Goal: Task Accomplishment & Management: Use online tool/utility

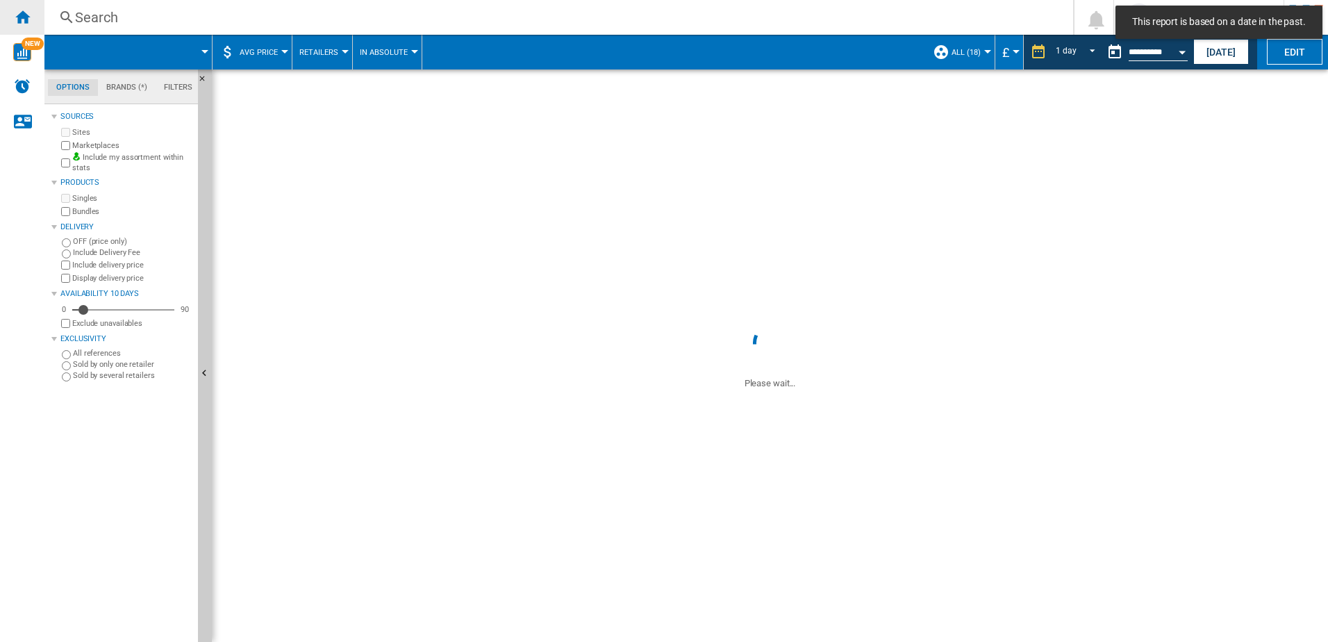
click at [4, 17] on div "Home" at bounding box center [22, 17] width 44 height 35
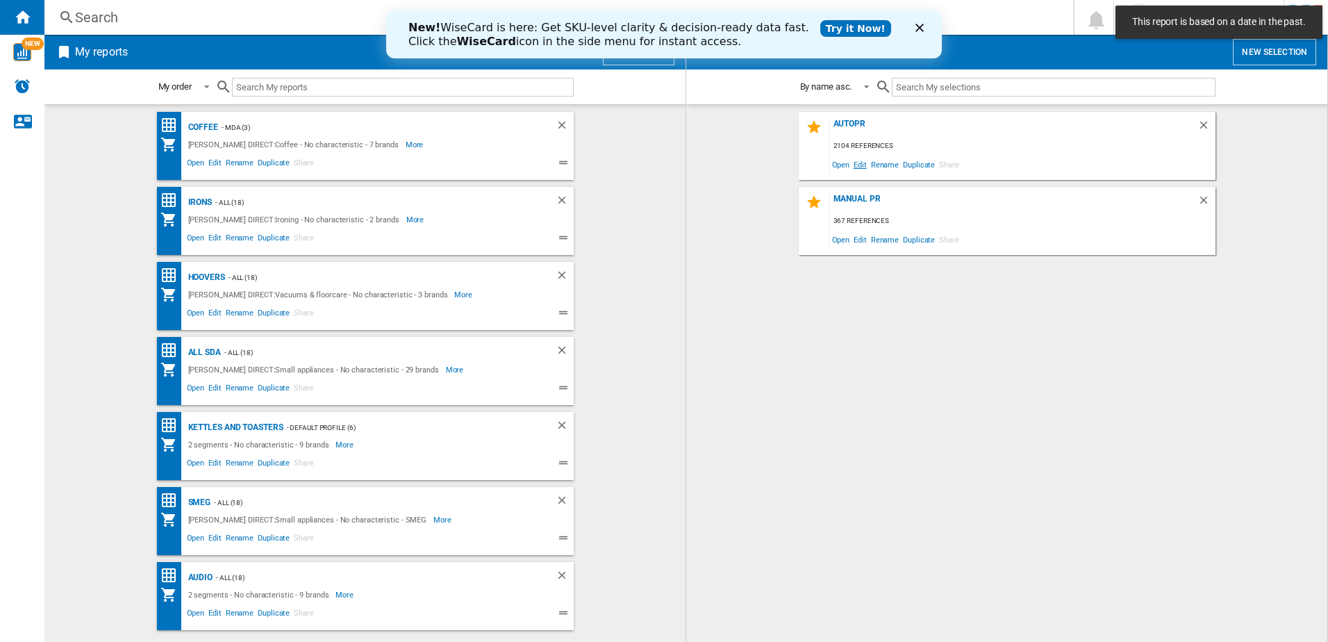
click at [866, 161] on span "Edit" at bounding box center [859, 164] width 17 height 19
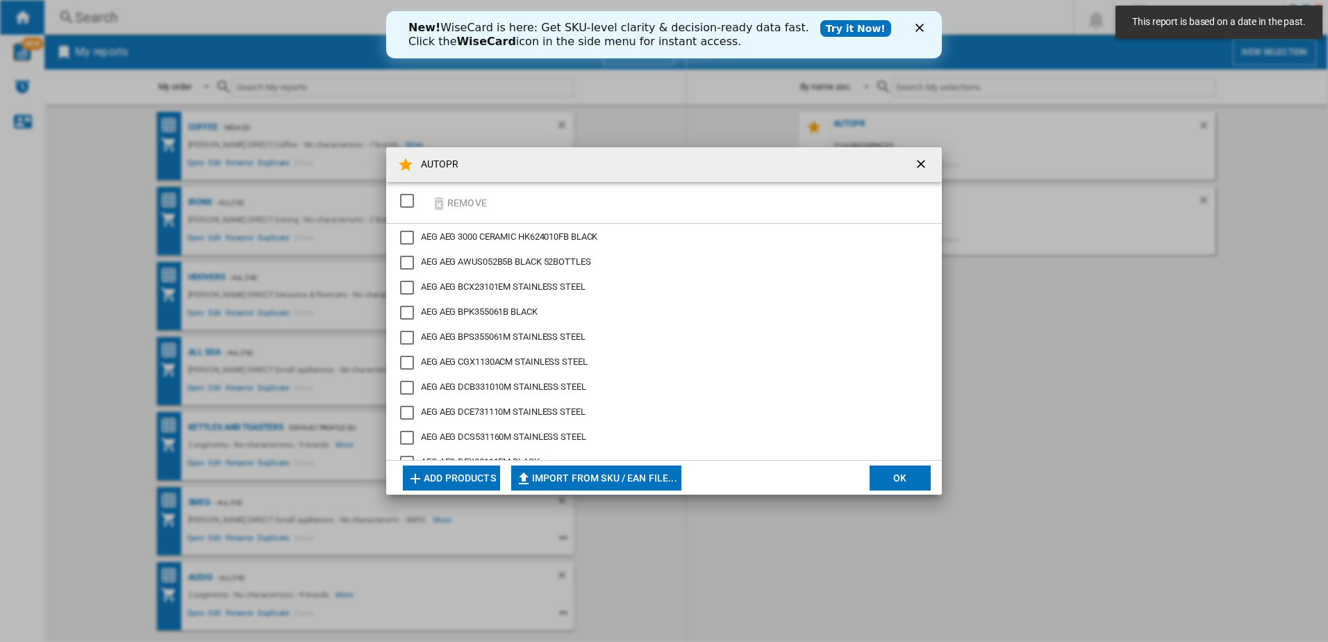
click at [410, 199] on div "SELECTIONS.EDITION_POPUP.SELECT_DESELECT" at bounding box center [407, 201] width 14 height 14
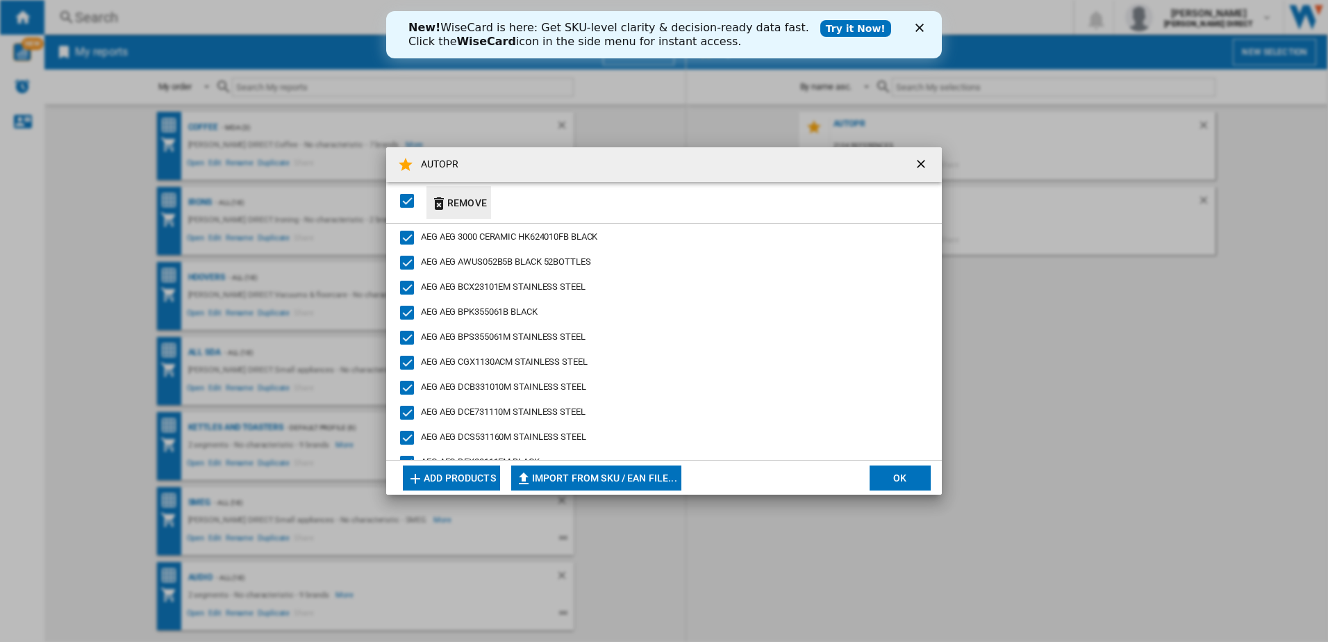
click at [468, 209] on button "Remove" at bounding box center [458, 202] width 65 height 33
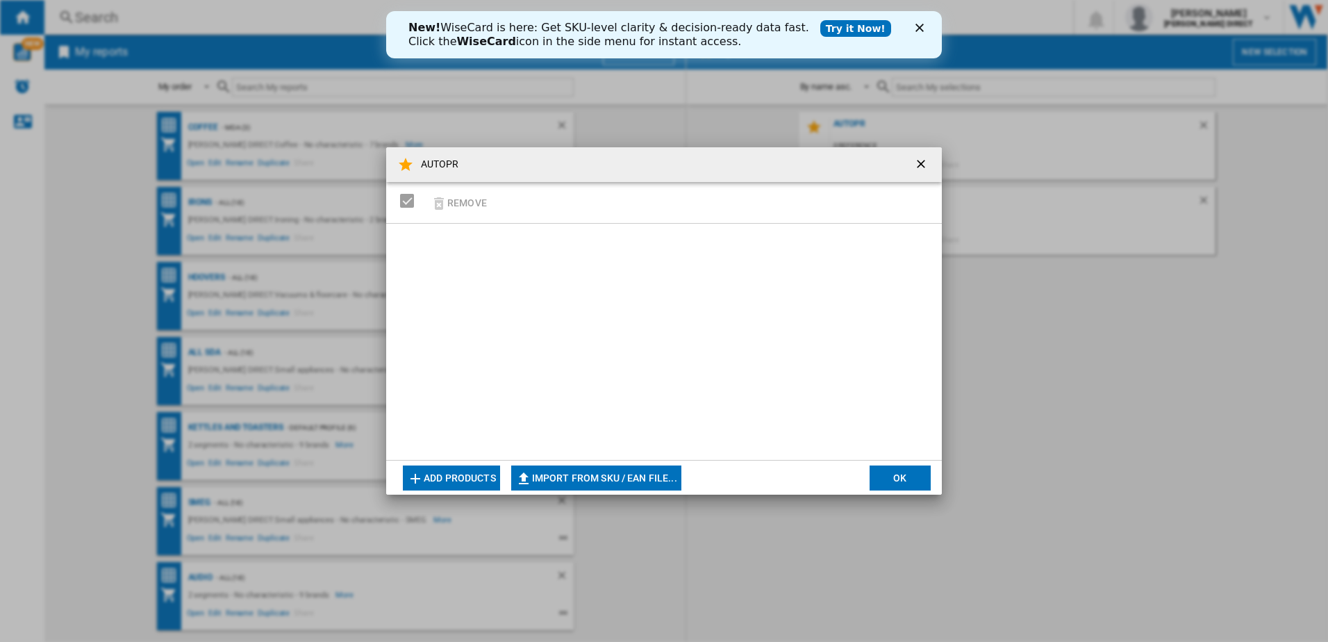
click at [599, 476] on button "Import from SKU / EAN file..." at bounding box center [596, 477] width 170 height 25
type input "**********"
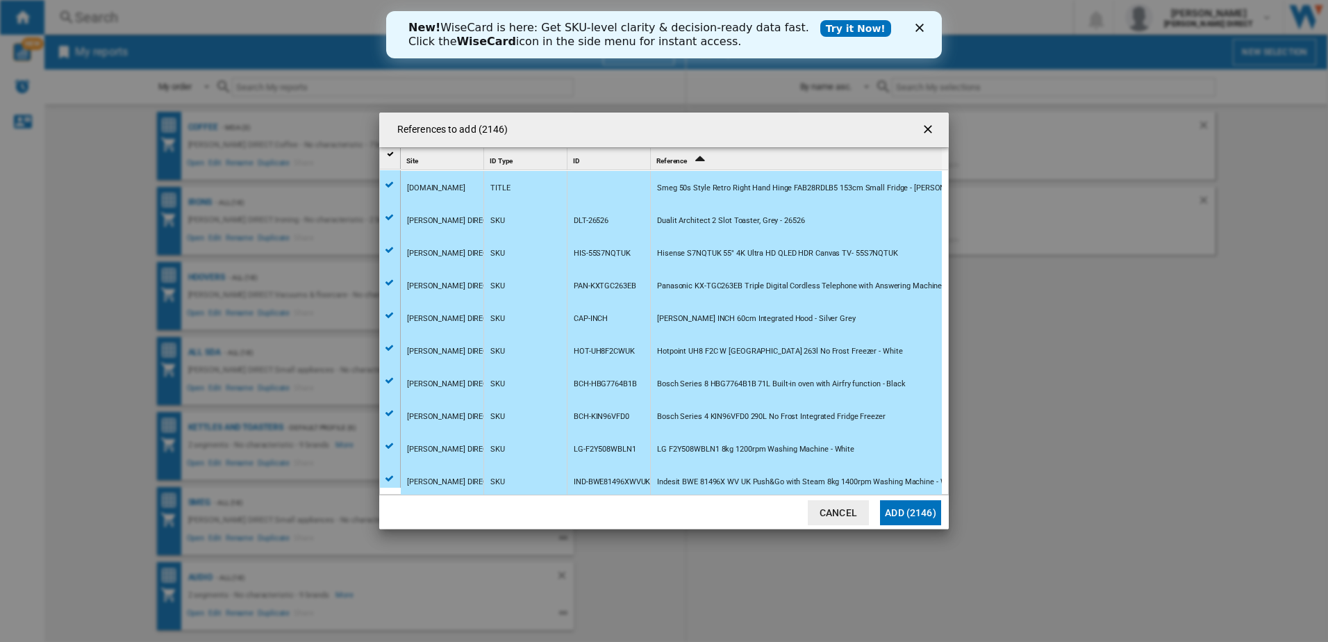
click at [913, 518] on button "Add (2146)" at bounding box center [910, 512] width 61 height 25
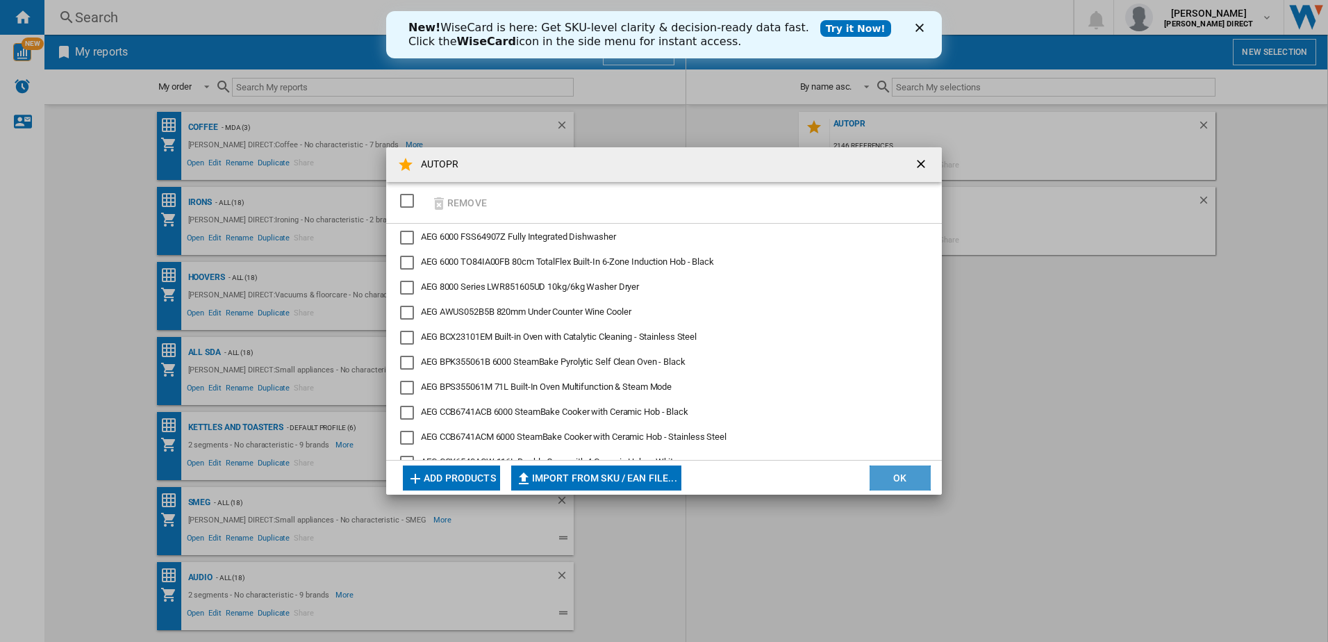
click at [900, 471] on button "OK" at bounding box center [900, 477] width 61 height 25
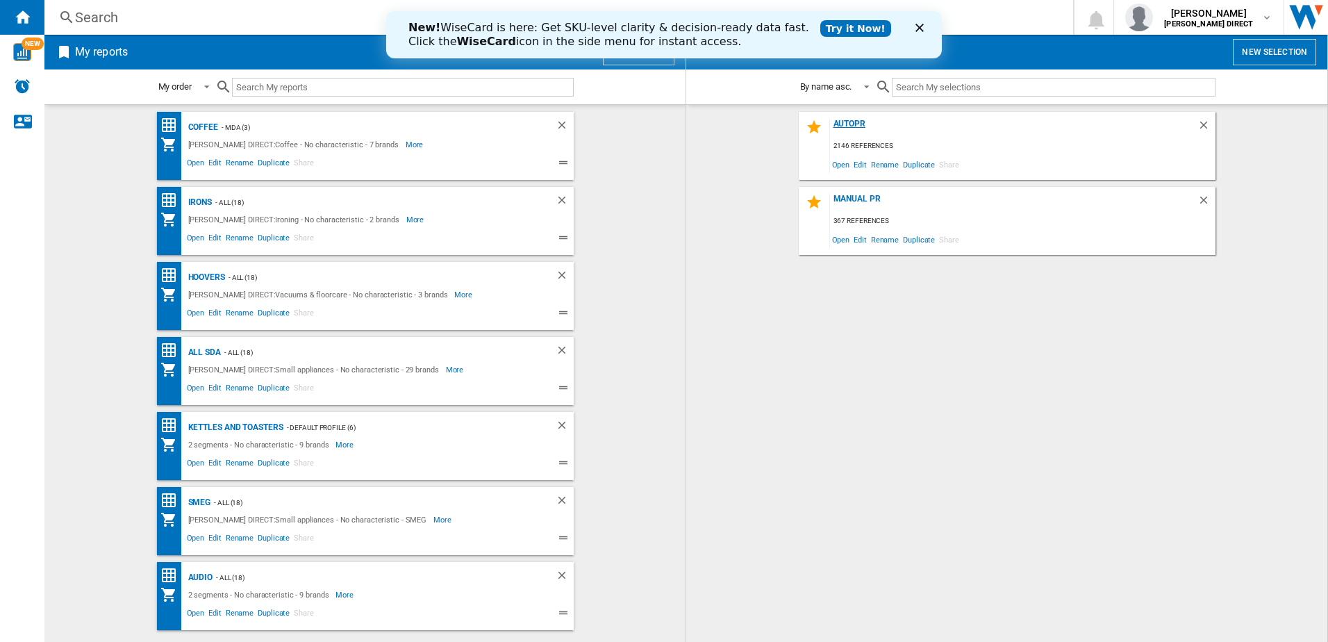
click at [848, 119] on div "AUTOPR" at bounding box center [1013, 128] width 367 height 19
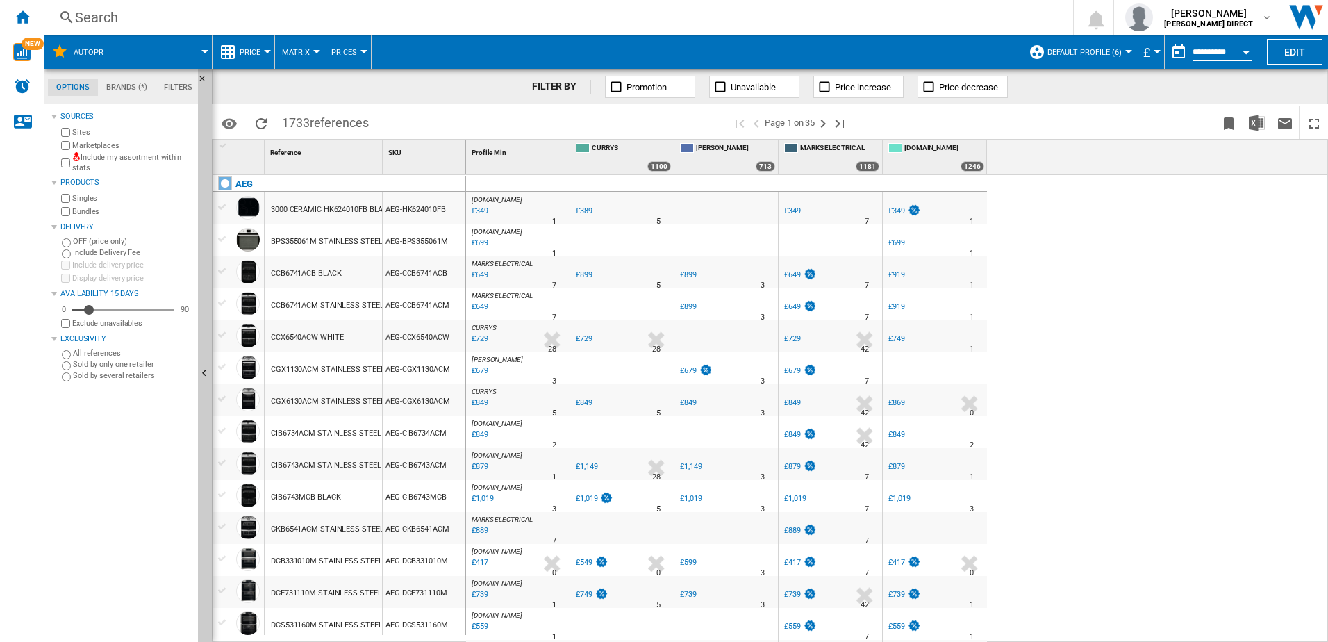
click at [70, 160] on div "Include my assortment within stats" at bounding box center [125, 163] width 134 height 22
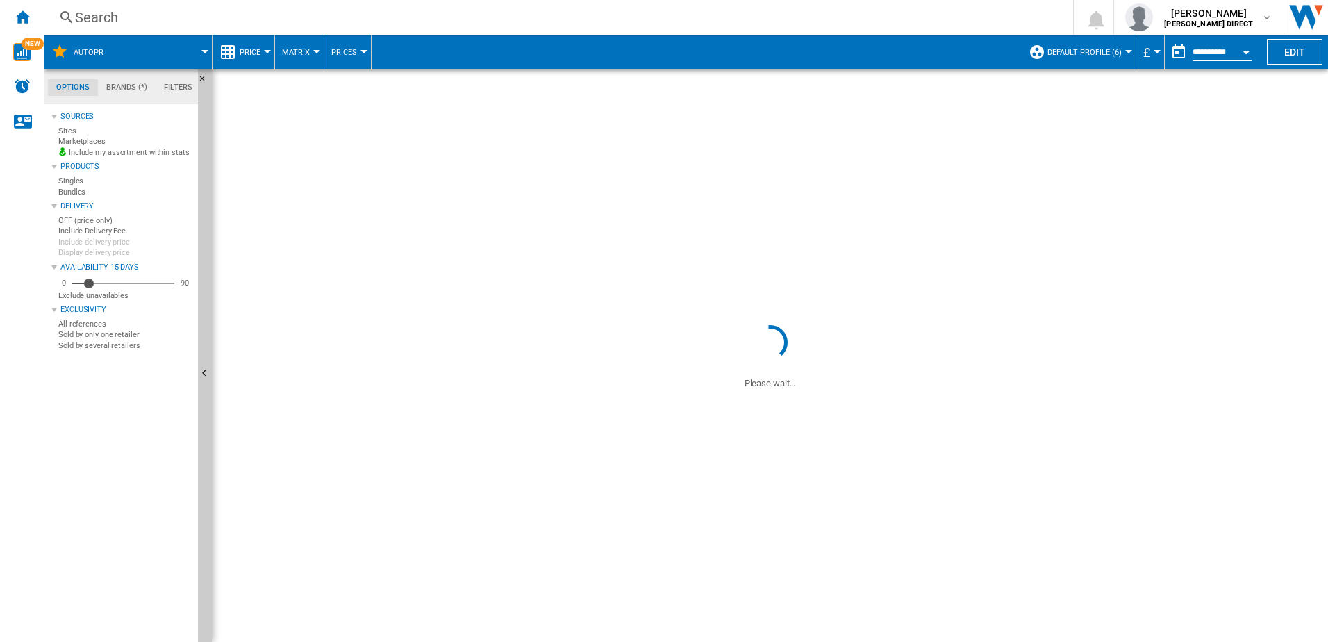
click at [70, 208] on div "Bundles" at bounding box center [125, 211] width 134 height 13
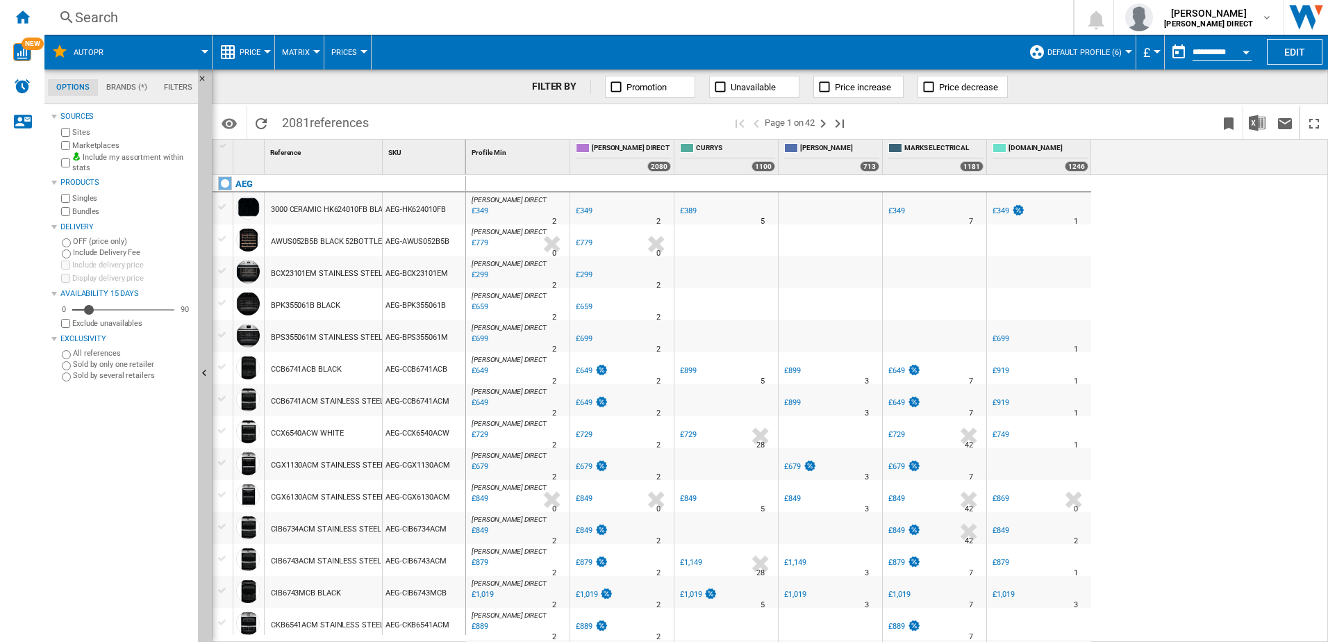
click at [77, 218] on div "Delivery" at bounding box center [121, 227] width 141 height 18
click at [72, 213] on div "Bundles" at bounding box center [125, 211] width 134 height 13
click at [52, 228] on div at bounding box center [54, 227] width 6 height 6
click at [1111, 53] on span "Default profile (6)" at bounding box center [1084, 52] width 74 height 9
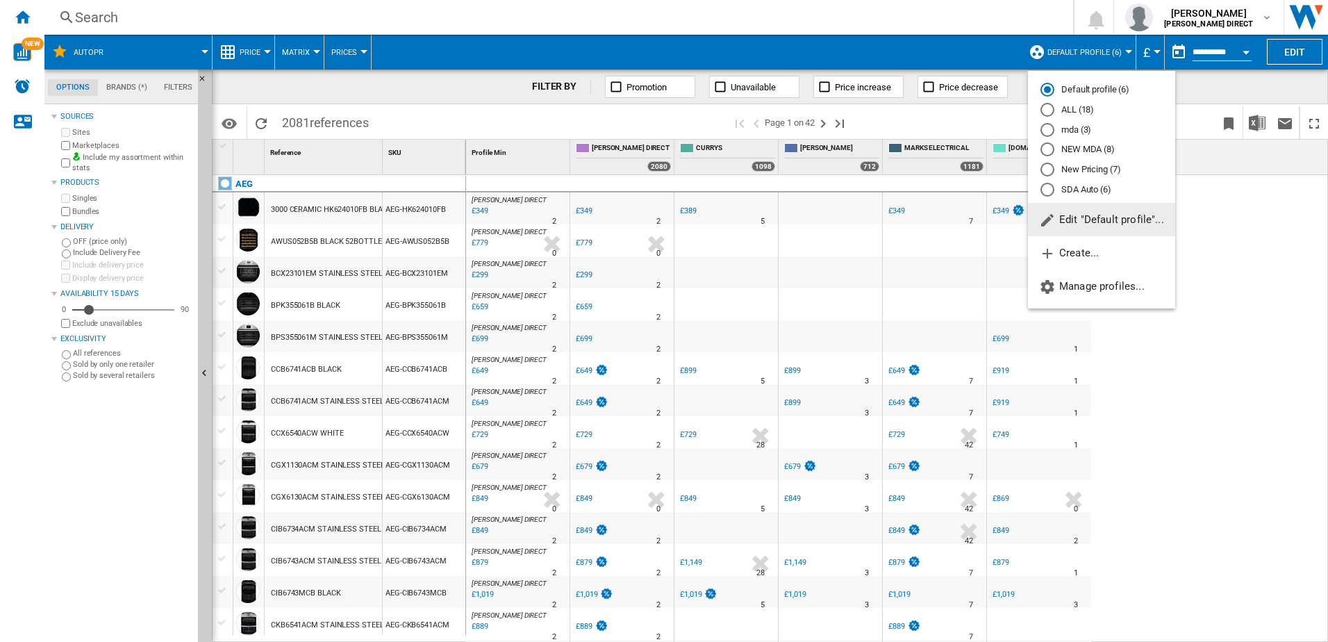
click at [1097, 170] on md-radio-button "New Pricing (7)" at bounding box center [1101, 169] width 122 height 13
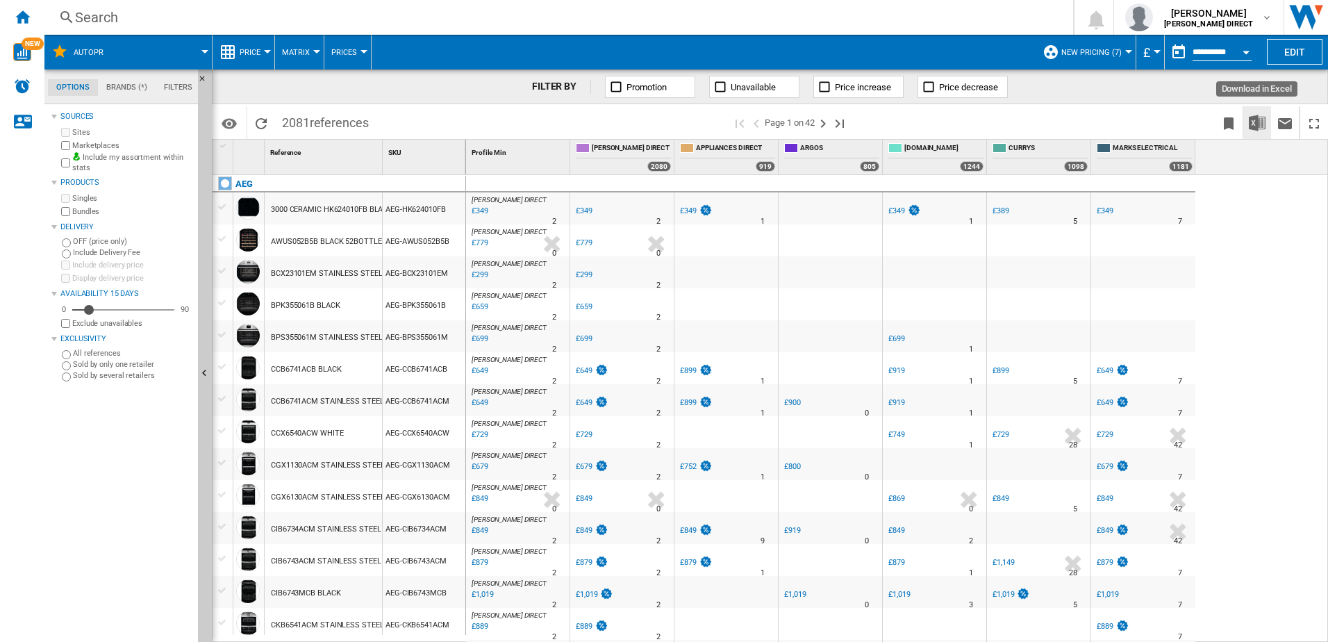
click at [1256, 121] on img "Download in Excel" at bounding box center [1257, 123] width 17 height 17
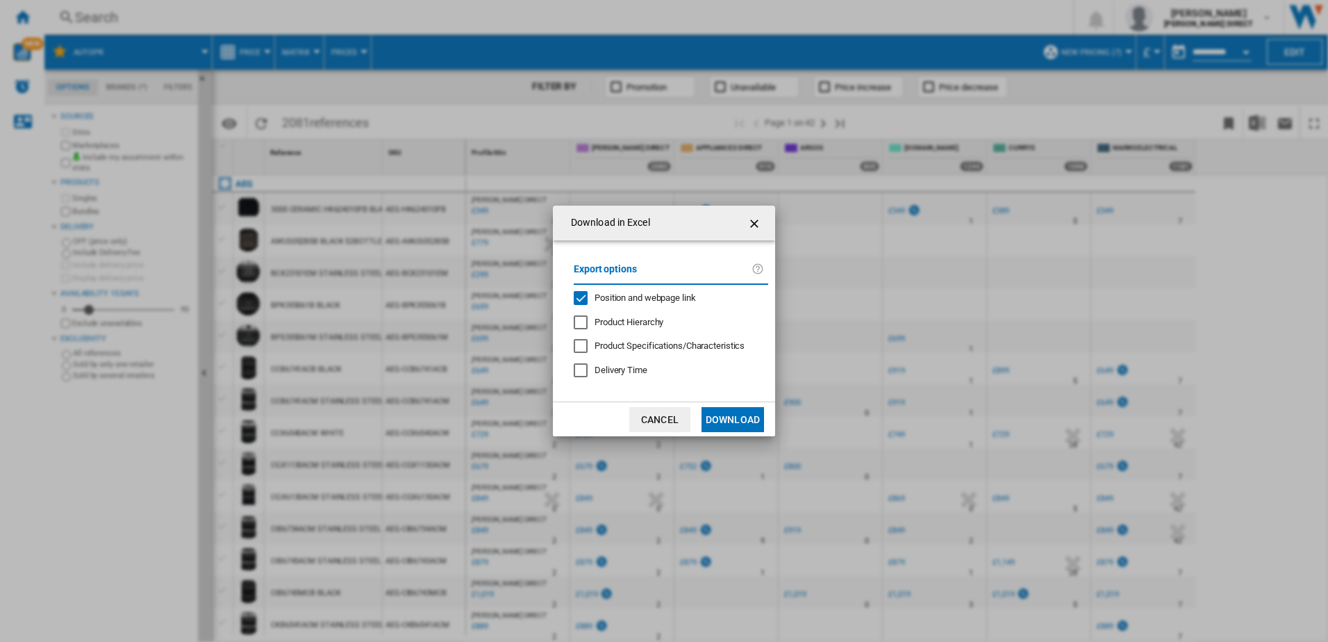
click at [588, 297] on div "Position and webpage link" at bounding box center [581, 298] width 14 height 14
click at [726, 417] on button "Download" at bounding box center [732, 419] width 63 height 25
